Goal: Information Seeking & Learning: Learn about a topic

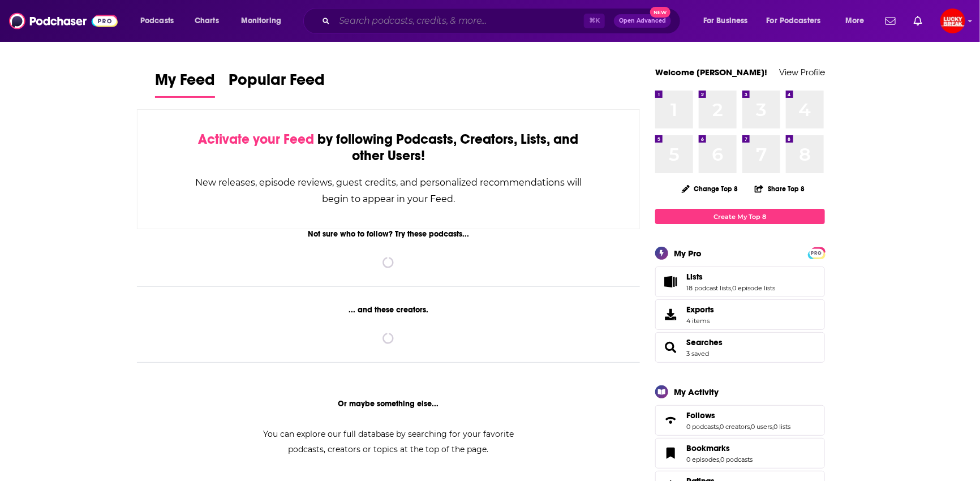
click at [345, 15] on input "Search podcasts, credits, & more..." at bounding box center [458, 21] width 249 height 18
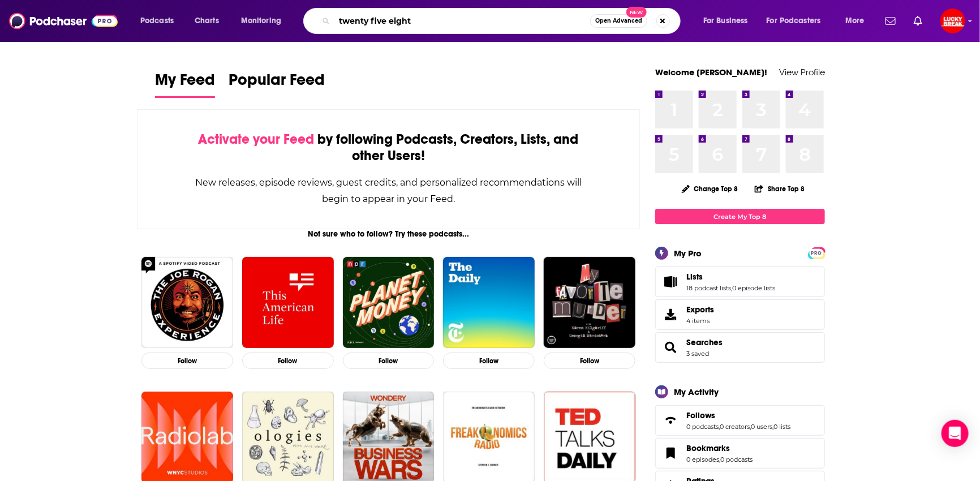
type input "twenty five eight"
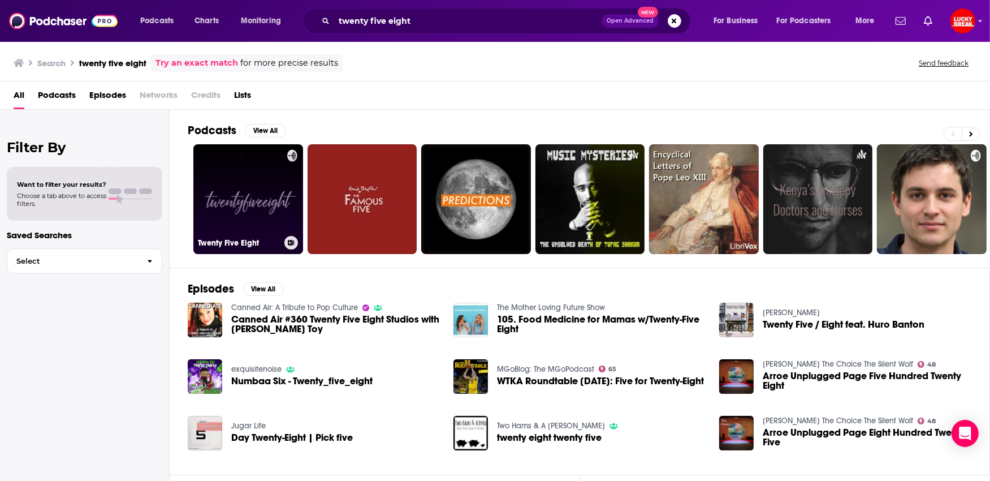
click at [251, 201] on link "Twenty Five Eight" at bounding box center [248, 199] width 110 height 110
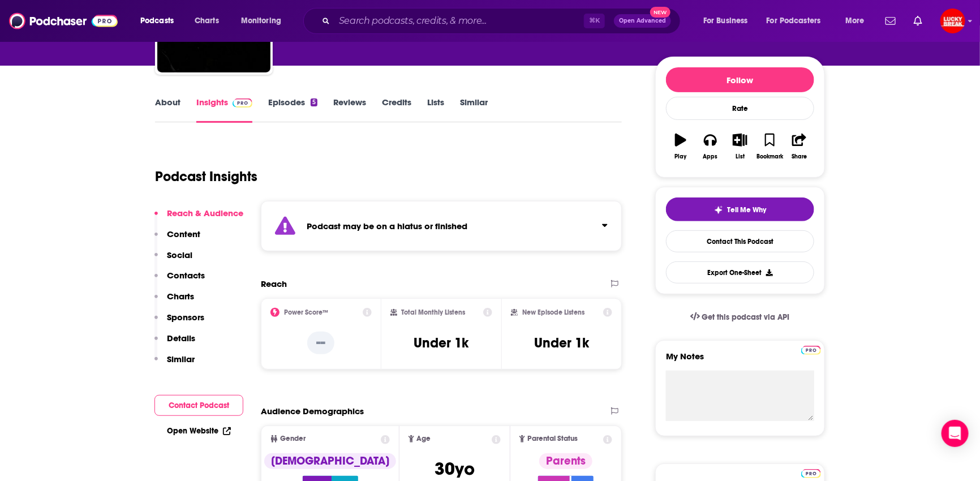
scroll to position [110, 0]
